Goal: Transaction & Acquisition: Download file/media

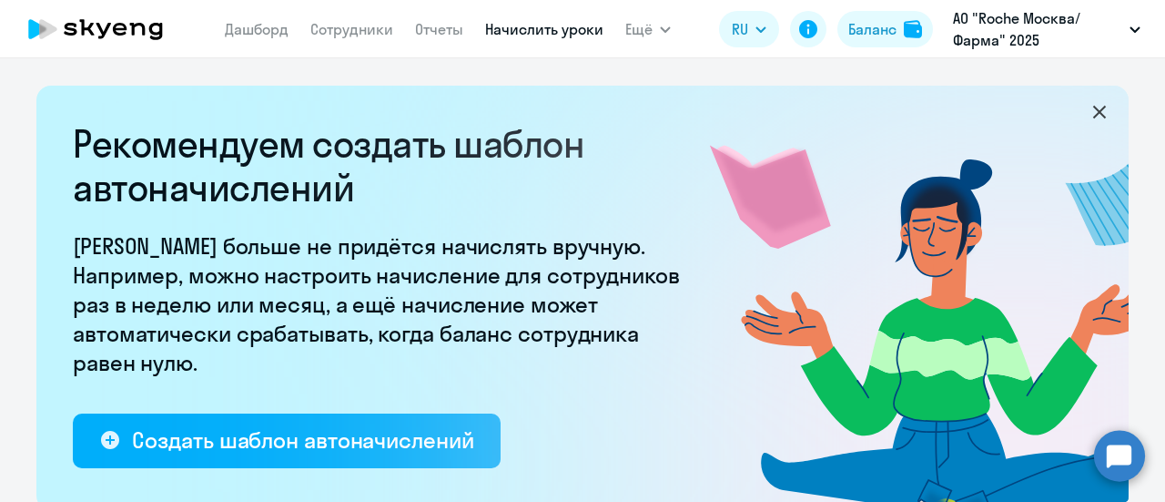
select select "10"
click at [357, 39] on app-menu-item-link "Сотрудники" at bounding box center [351, 29] width 83 height 23
click at [353, 26] on link "Сотрудники" at bounding box center [351, 29] width 83 height 18
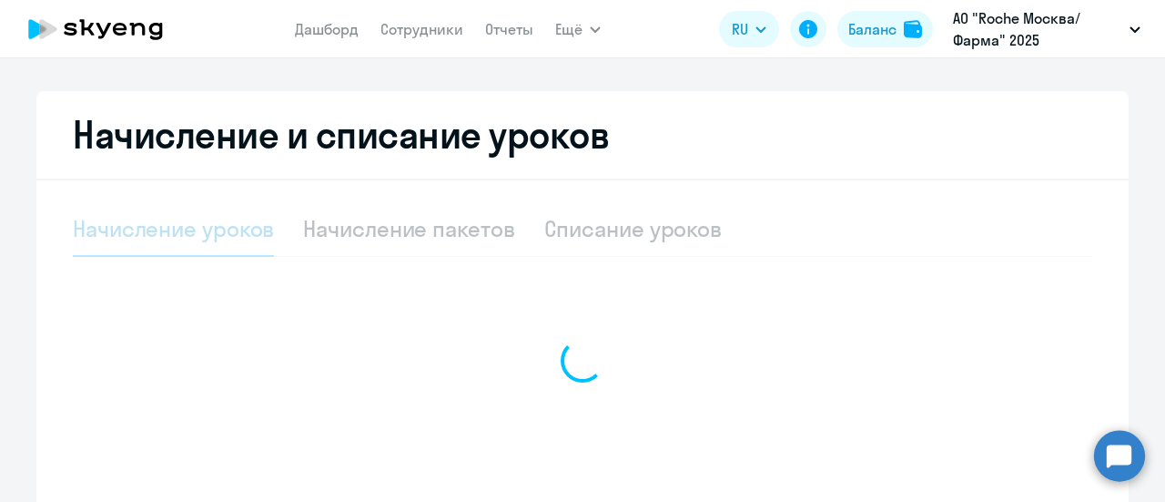
select select "10"
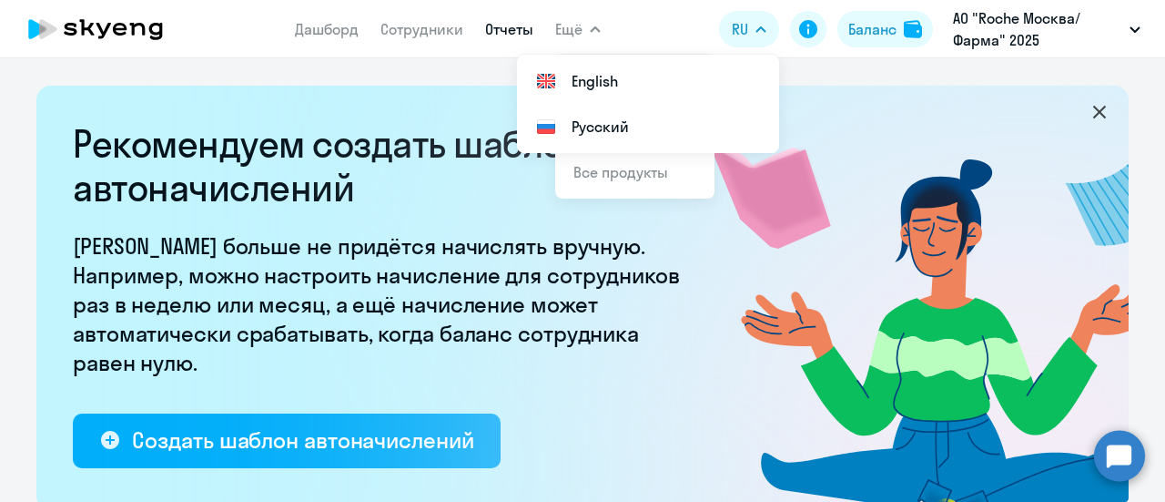
click at [514, 34] on link "Отчеты" at bounding box center [509, 29] width 48 height 18
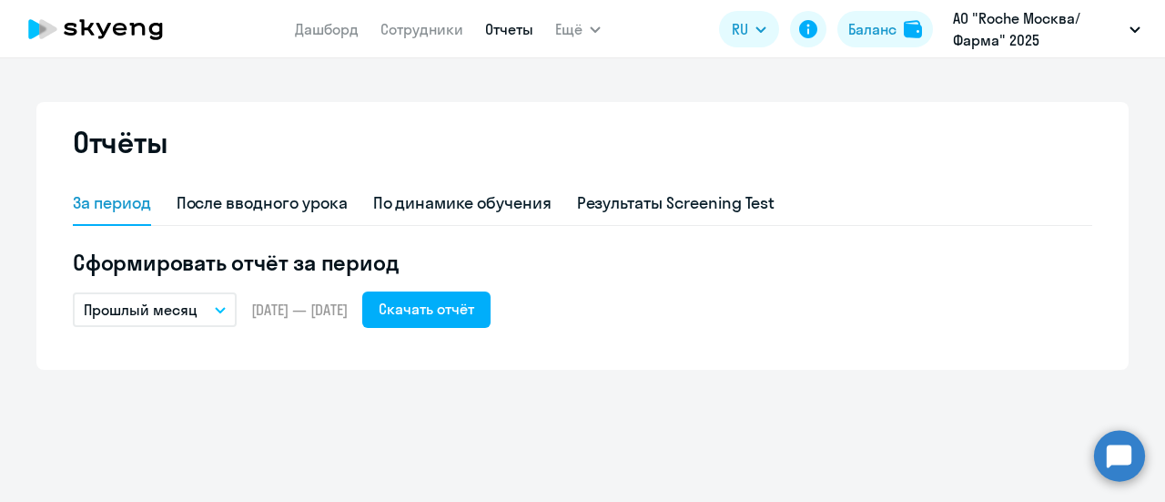
click at [227, 312] on button "Прошлый месяц" at bounding box center [155, 309] width 164 height 35
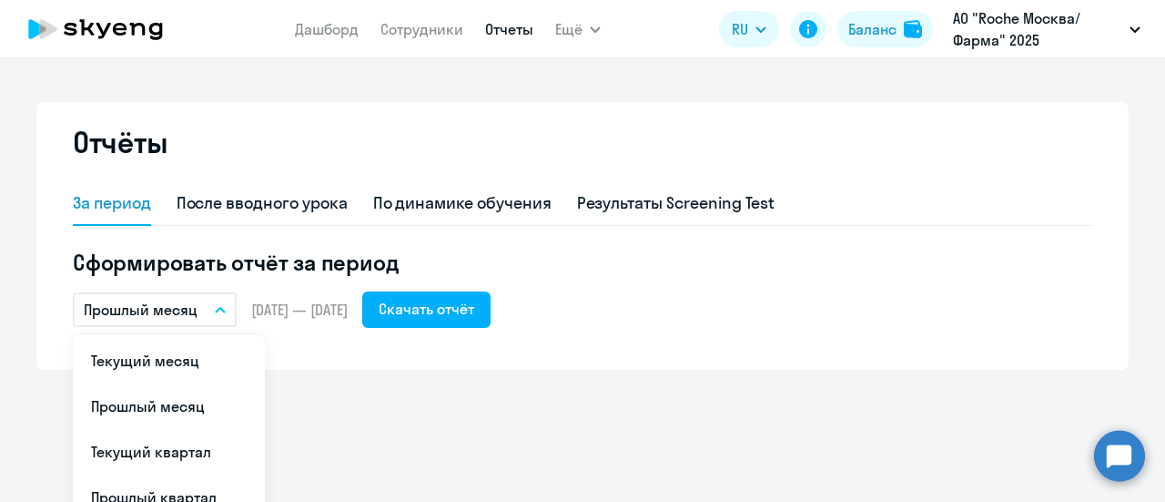
scroll to position [182, 0]
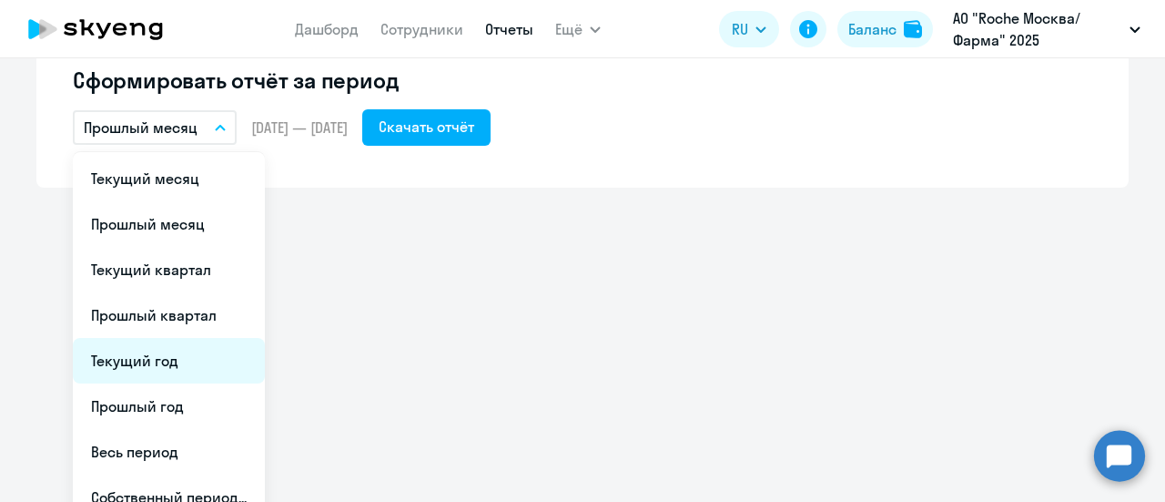
click at [162, 367] on li "Текущий год" at bounding box center [169, 361] width 192 height 46
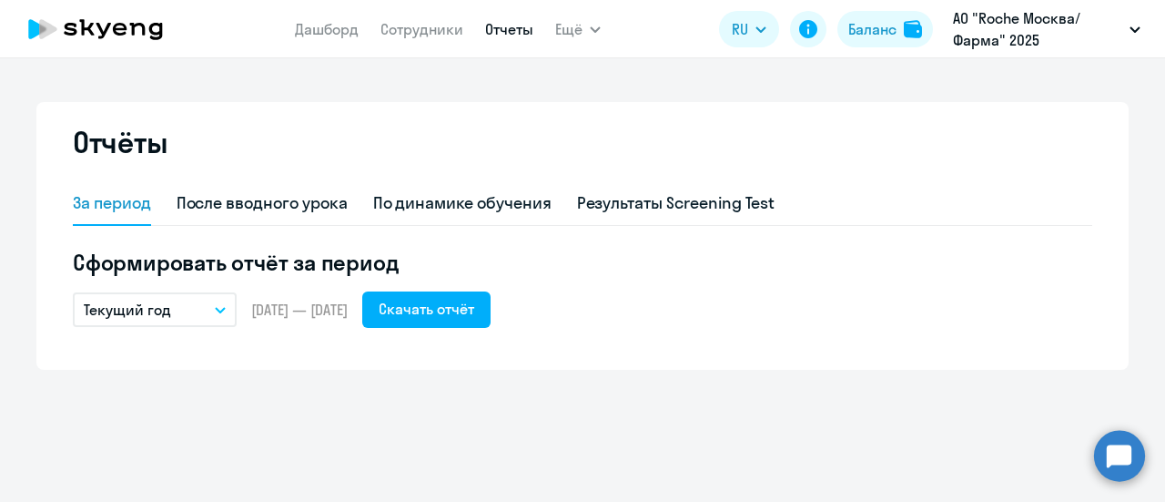
scroll to position [0, 0]
click at [474, 312] on div "Скачать отчёт" at bounding box center [427, 309] width 96 height 22
